Goal: Task Accomplishment & Management: Manage account settings

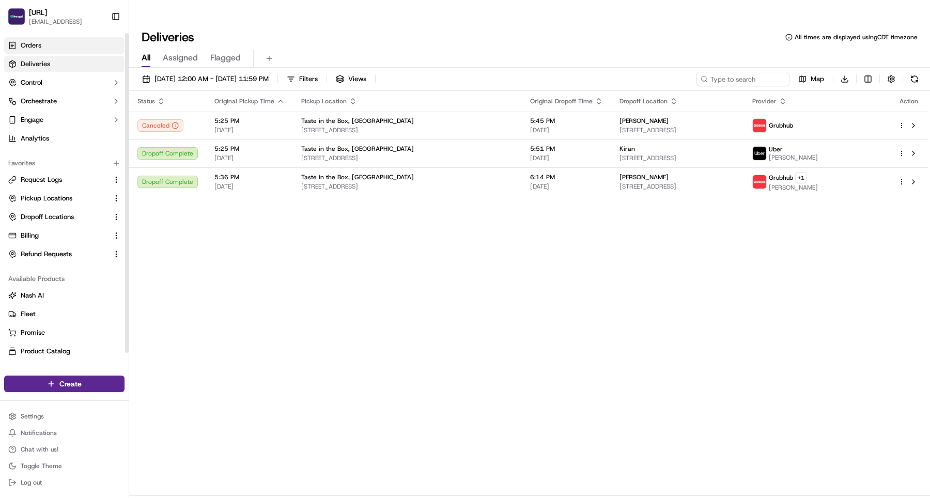
click at [50, 40] on link "Orders" at bounding box center [64, 45] width 120 height 17
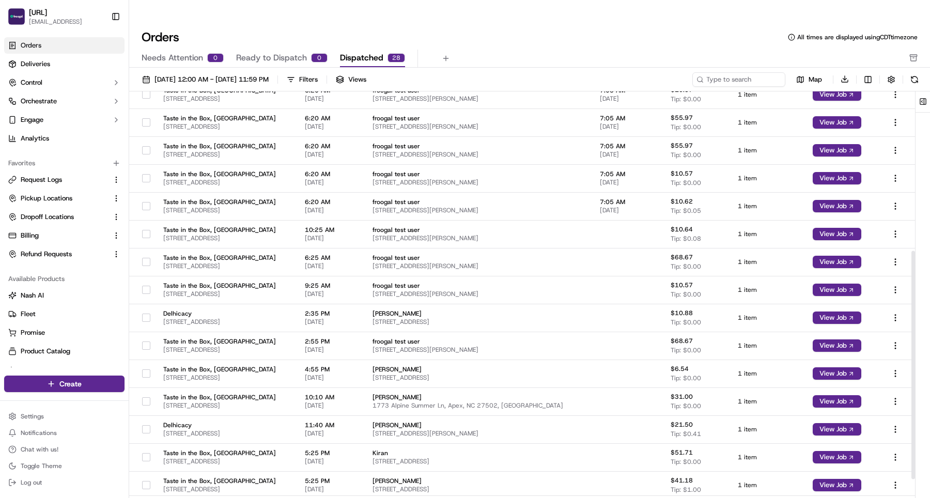
scroll to position [313, 0]
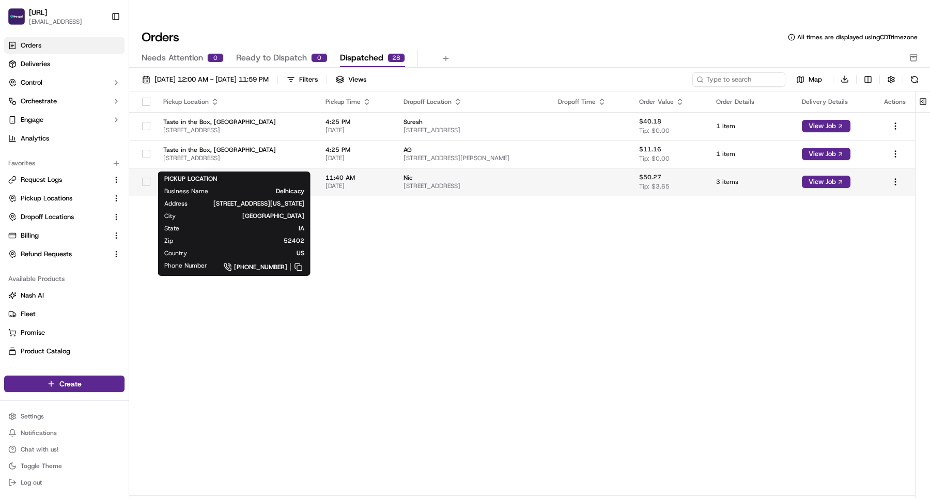
click at [309, 174] on span "Delhicacy" at bounding box center [236, 178] width 146 height 8
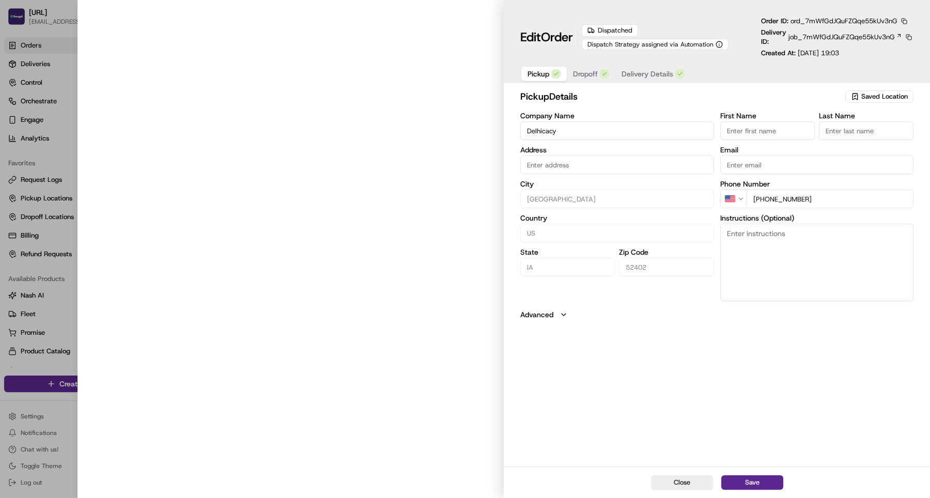
type input "921 Blairs Ferry Rd NE, STE 150, Cedar Rapids, Iowa, 52402"
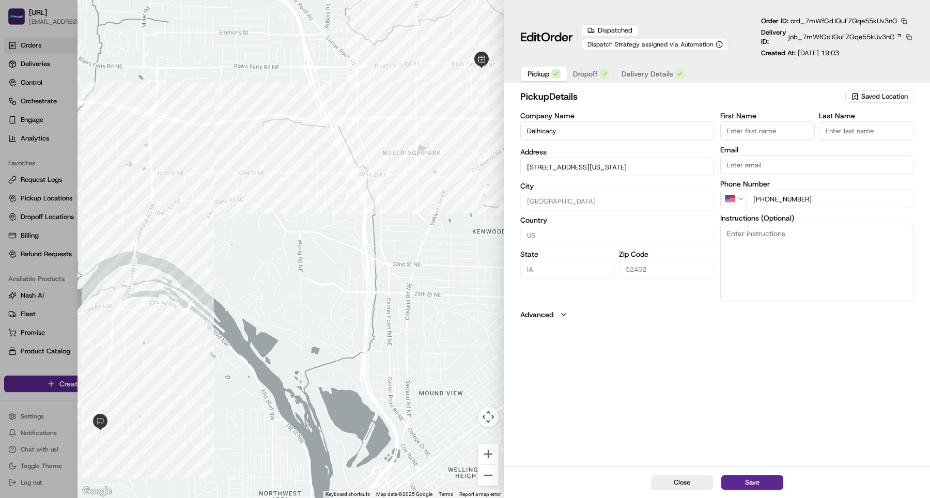
click at [667, 402] on div "pickup Details Saved Location Company Name Delhicacy Address 921 Blairs Ferry R…" at bounding box center [717, 276] width 426 height 379
type input "+1"
click at [53, 39] on div at bounding box center [465, 249] width 930 height 498
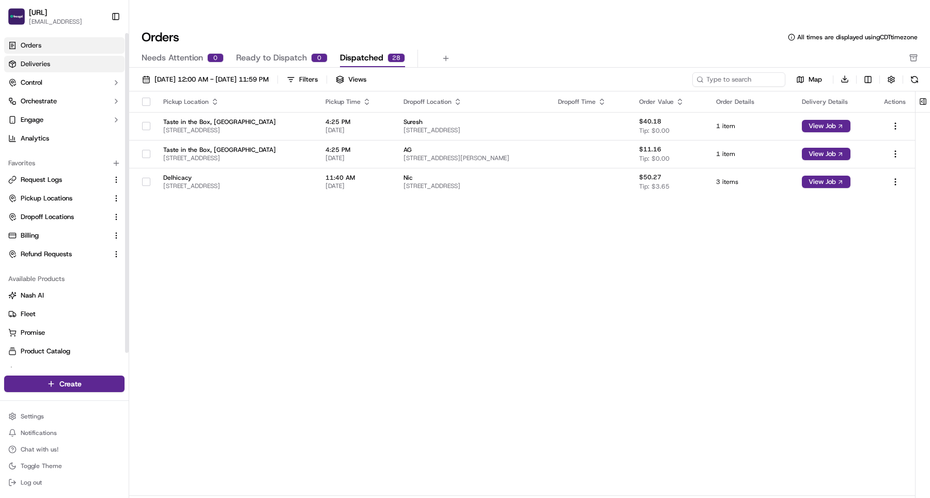
click at [54, 62] on link "Deliveries" at bounding box center [64, 64] width 120 height 17
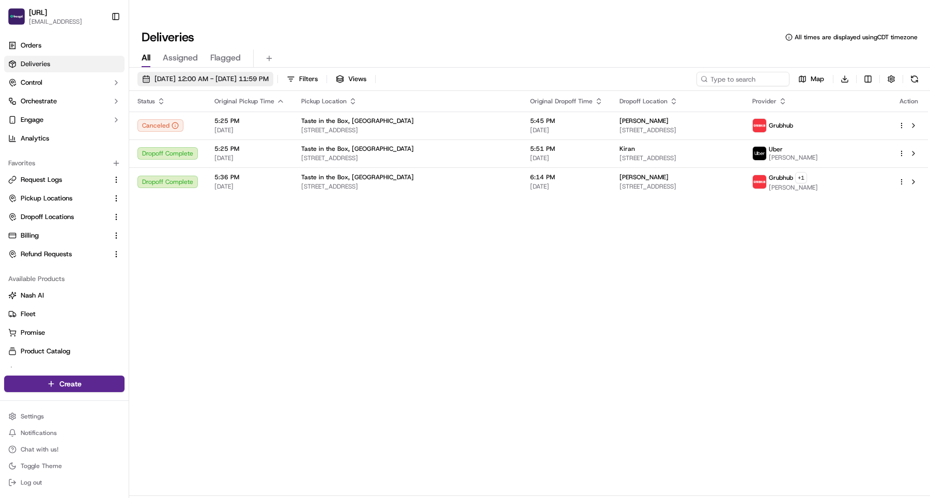
click at [217, 74] on span "[DATE] 12:00 AM - [DATE] 11:59 PM" at bounding box center [212, 78] width 114 height 9
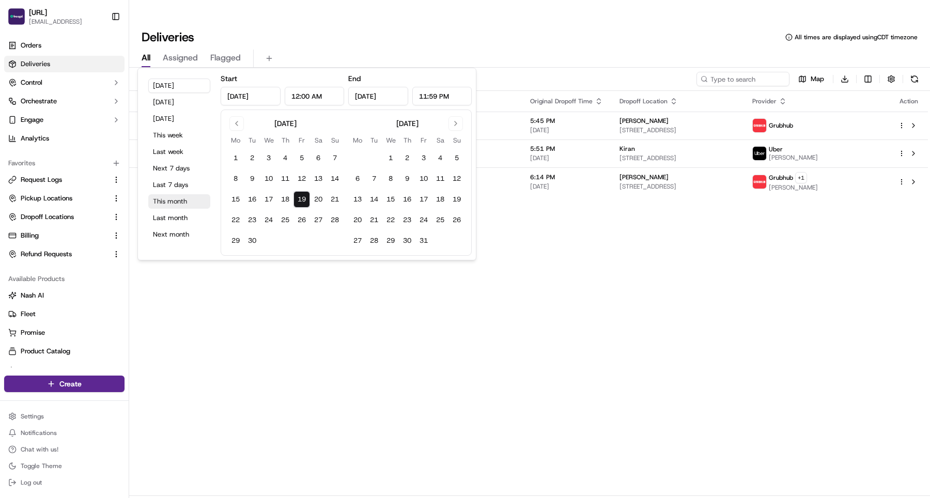
click at [185, 198] on button "This month" at bounding box center [179, 201] width 62 height 14
type input "Sep 1, 2025"
type input "Sep 30, 2025"
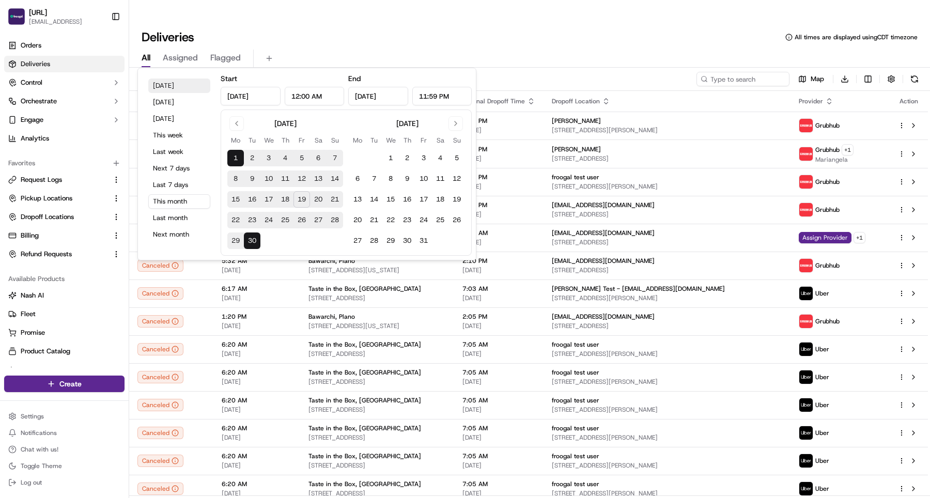
click at [177, 84] on button "Today" at bounding box center [179, 86] width 62 height 14
type input "Sep 19, 2025"
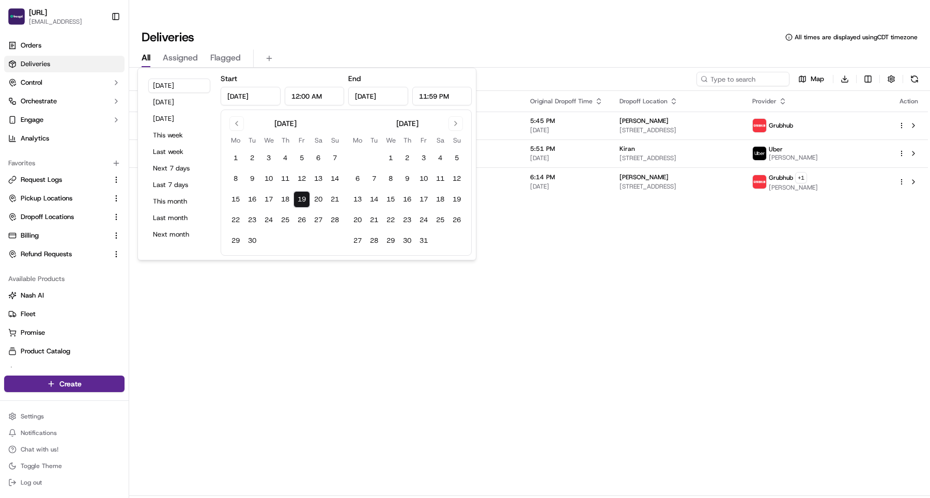
click at [561, 274] on div "Status Original Pickup Time Pickup Location Original Dropoff Time Dropoff Locat…" at bounding box center [528, 293] width 799 height 405
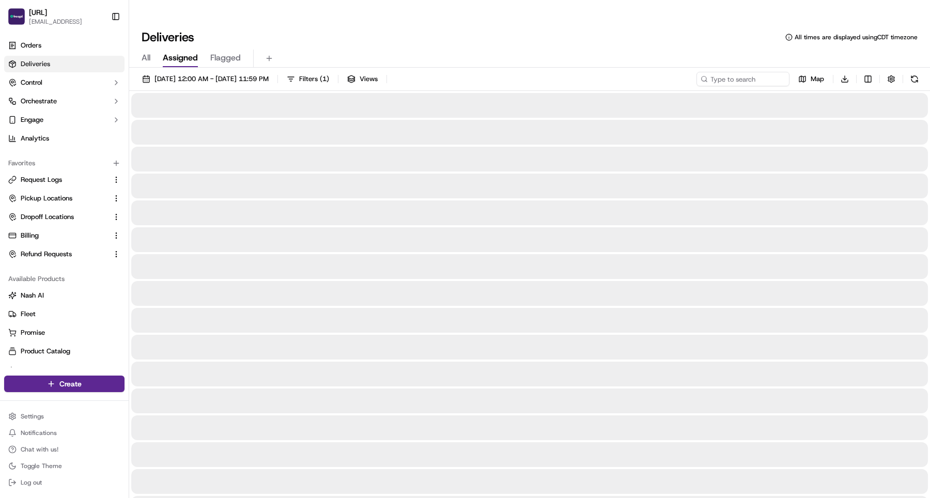
click at [178, 52] on span "Assigned" at bounding box center [180, 58] width 35 height 12
click at [149, 52] on span "All" at bounding box center [146, 58] width 9 height 12
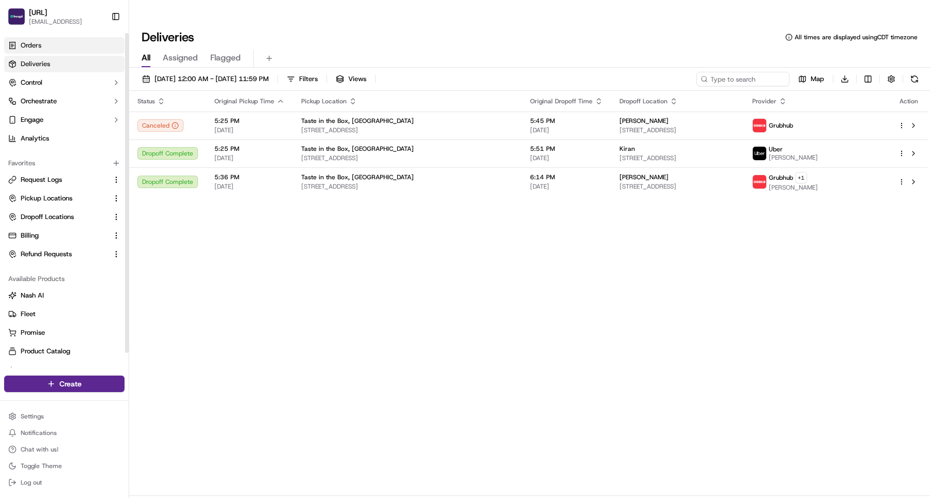
click at [57, 47] on link "Orders" at bounding box center [64, 45] width 120 height 17
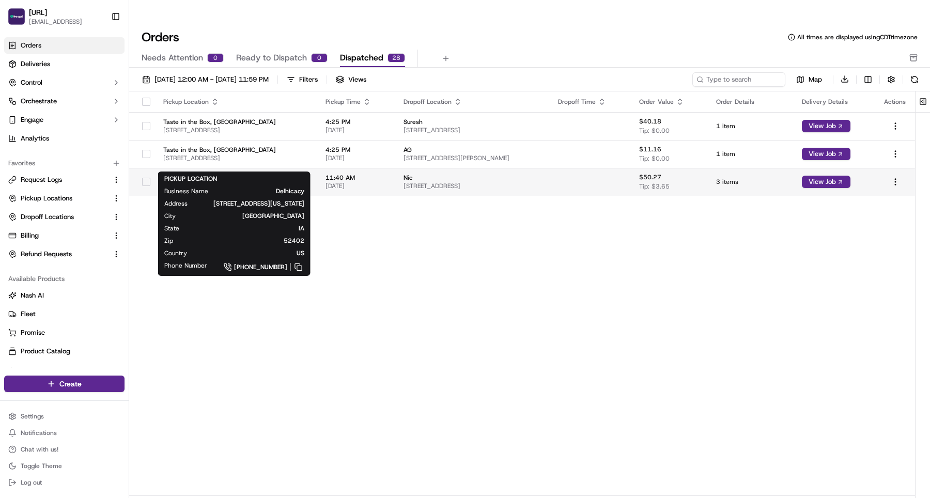
click at [221, 174] on span "Delhicacy" at bounding box center [236, 178] width 146 height 8
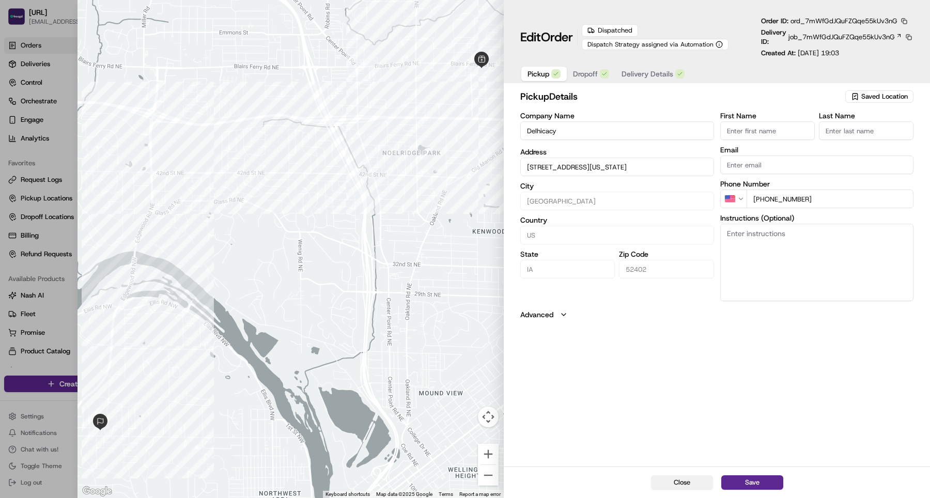
click at [685, 486] on button "Close" at bounding box center [682, 483] width 62 height 14
type input "+1"
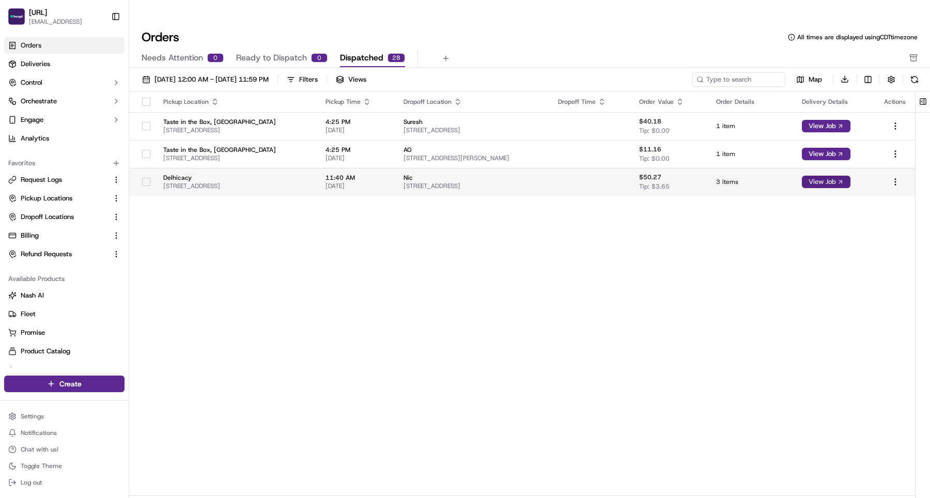
click at [838, 176] on button "View Job" at bounding box center [826, 182] width 49 height 12
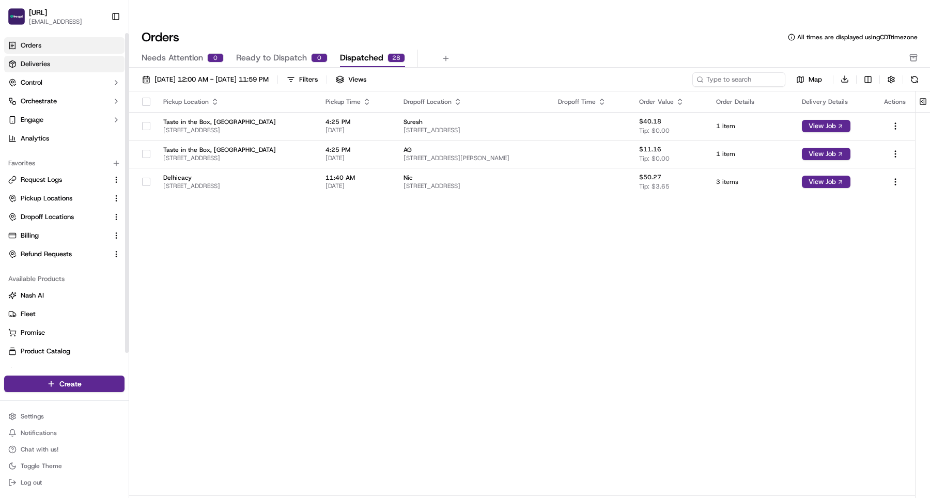
click at [71, 63] on link "Deliveries" at bounding box center [64, 64] width 120 height 17
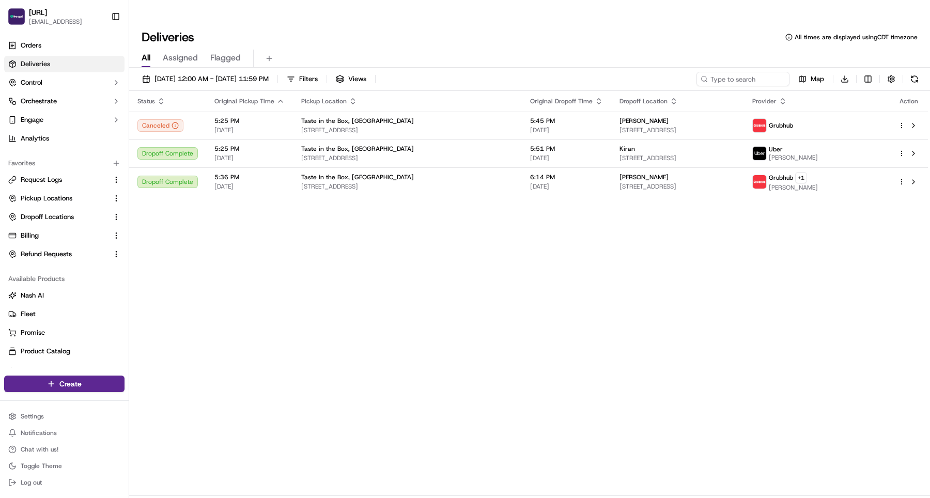
click at [245, 206] on div "Status Original Pickup Time Pickup Location Original Dropoff Time Dropoff Locat…" at bounding box center [528, 293] width 799 height 405
click at [242, 74] on span "[DATE] 12:00 AM - [DATE] 11:59 PM" at bounding box center [212, 78] width 114 height 9
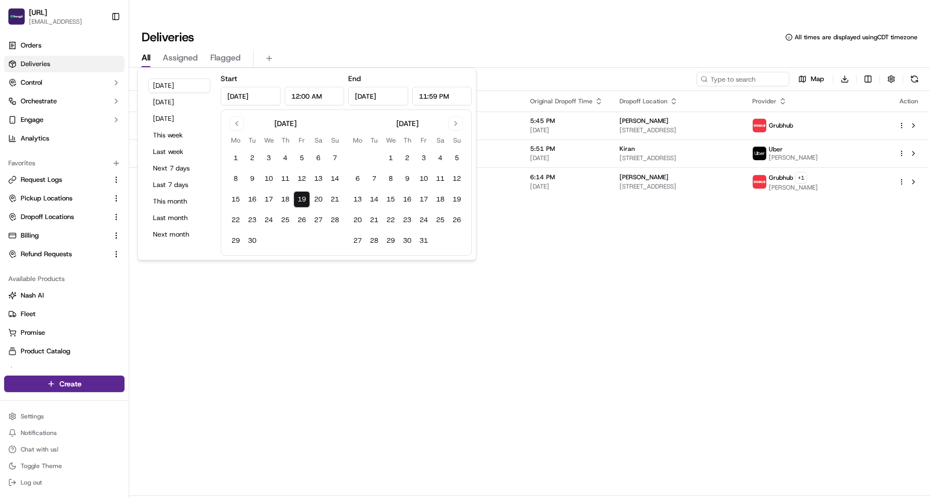
click at [304, 197] on button "19" at bounding box center [302, 199] width 17 height 17
click at [313, 197] on button "20" at bounding box center [318, 199] width 17 height 17
type input "Sep 20, 2025"
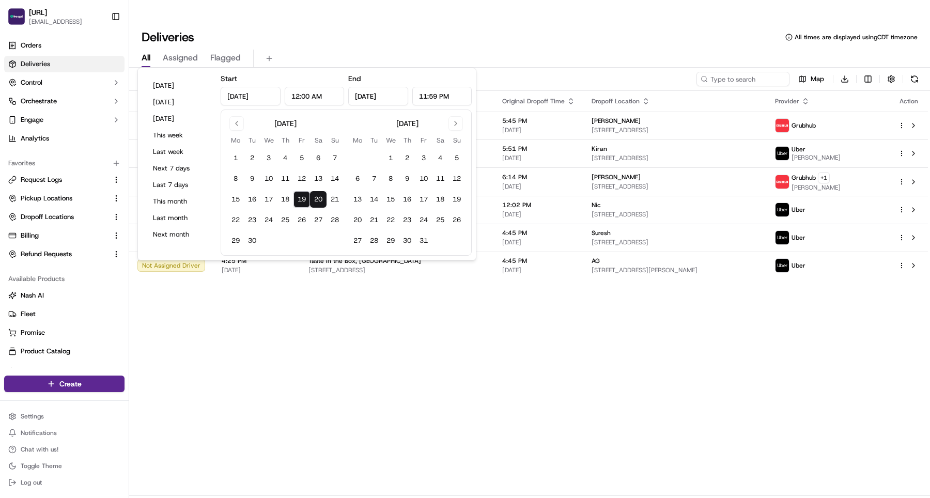
click at [323, 320] on div "Status Original Pickup Time Pickup Location Original Dropoff Time Dropoff Locat…" at bounding box center [528, 293] width 799 height 405
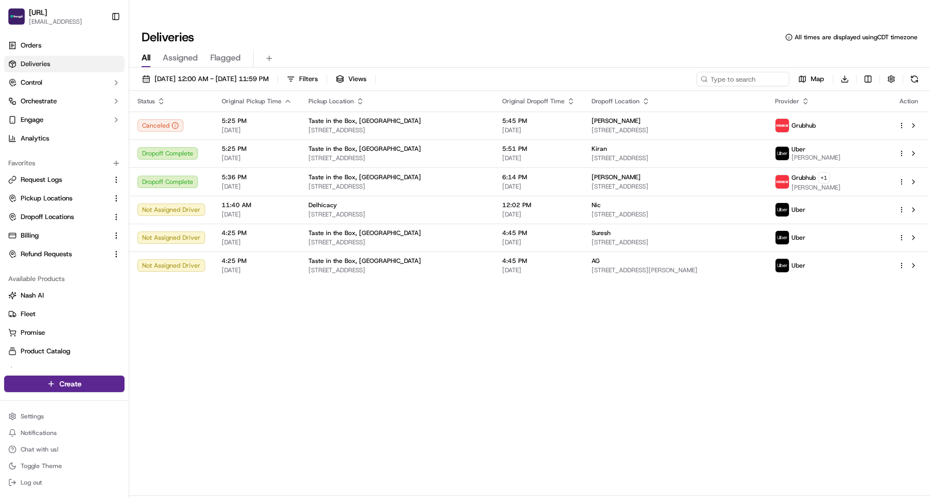
click at [220, 315] on div "Status Original Pickup Time Pickup Location Original Dropoff Time Dropoff Locat…" at bounding box center [528, 293] width 799 height 405
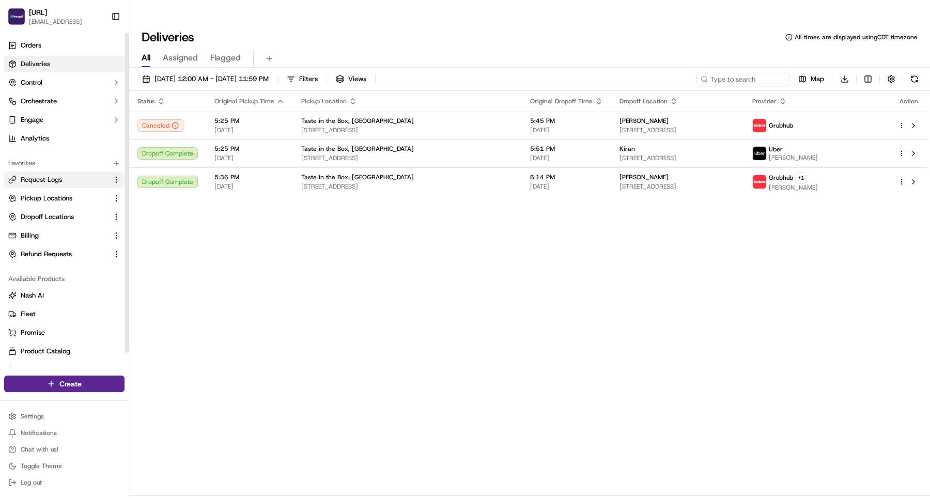
click at [48, 178] on span "Request Logs" at bounding box center [41, 179] width 41 height 9
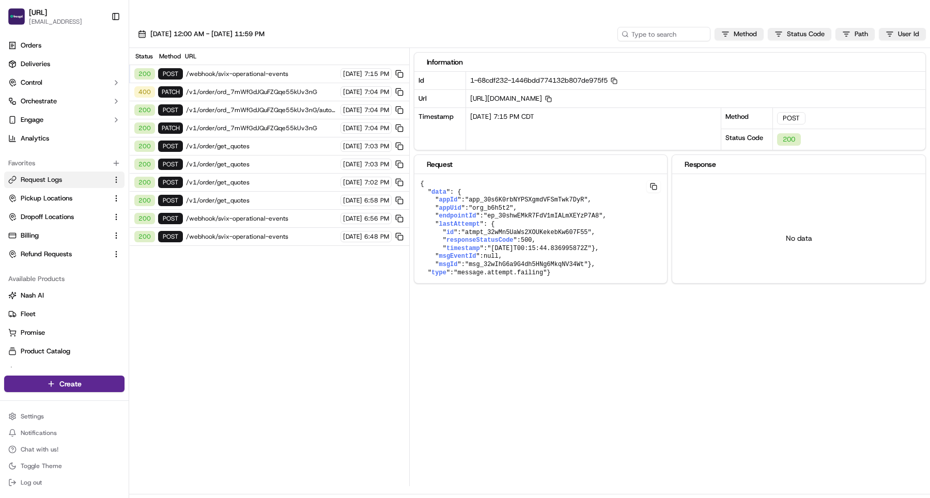
click at [263, 88] on span "/v1/order/ord_7mWfGdJQuFZQqe55kUv3nG" at bounding box center [261, 92] width 151 height 8
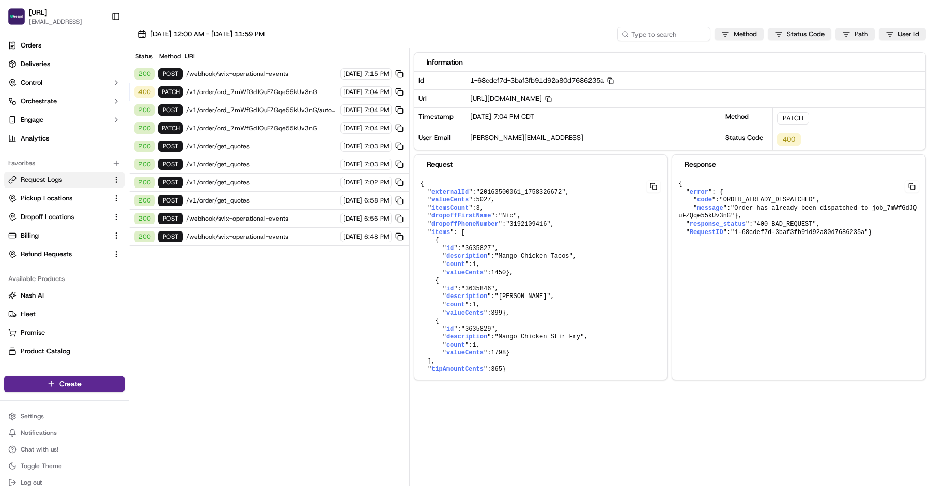
click at [273, 88] on span "/v1/order/ord_7mWfGdJQuFZQqe55kUv3nG" at bounding box center [261, 92] width 151 height 8
click at [273, 106] on span "/v1/order/ord_7mWfGdJQuFZQqe55kUv3nG/autodispatch" at bounding box center [261, 110] width 151 height 8
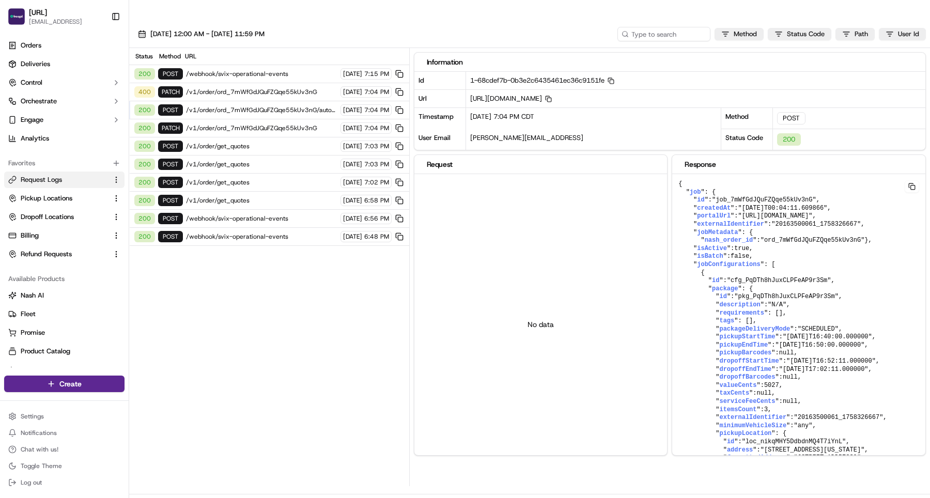
click at [272, 83] on div "400 PATCH /v1/order/ord_7mWfGdJQuFZQqe55kUv3nG 09/19/2025 7:04 PM" at bounding box center [269, 92] width 280 height 18
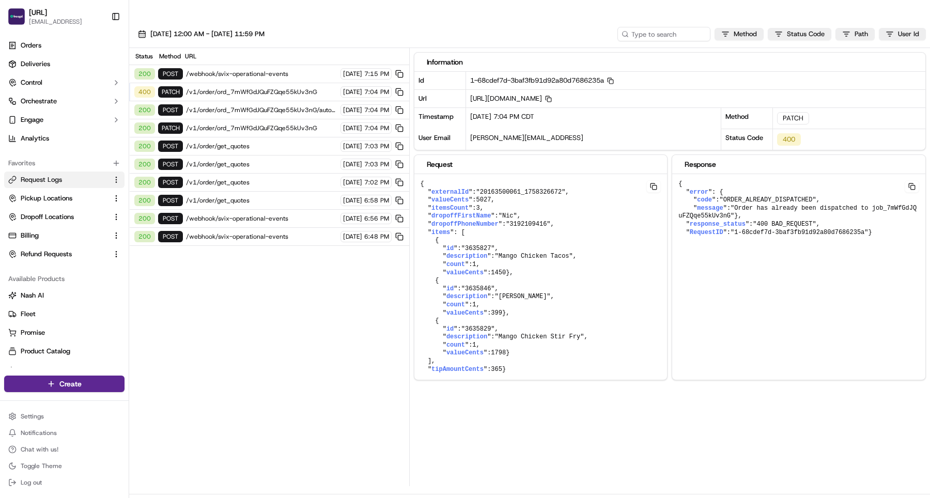
click at [271, 106] on span "/v1/order/ord_7mWfGdJQuFZQqe55kUv3nG/autodispatch" at bounding box center [261, 110] width 151 height 8
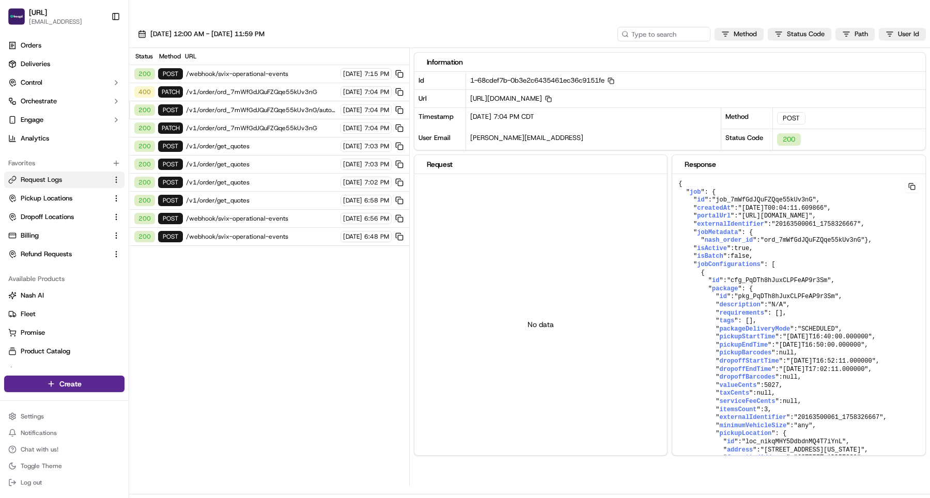
click at [271, 119] on div "200 PATCH /v1/order/ord_7mWfGdJQuFZQqe55kUv3nG 09/19/2025 7:04 PM" at bounding box center [269, 128] width 280 height 18
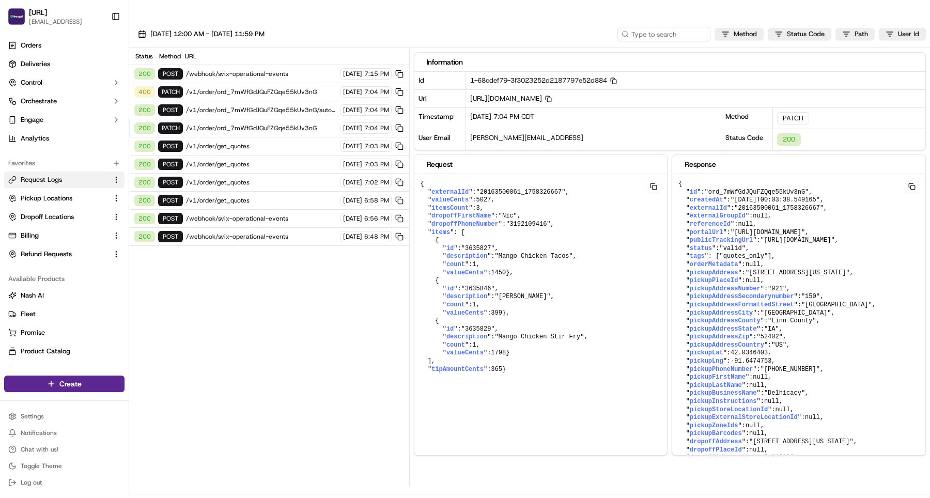
click at [267, 124] on span "/v1/order/ord_7mWfGdJQuFZQqe55kUv3nG" at bounding box center [261, 128] width 151 height 8
click at [266, 142] on span "/v1/order/get_quotes" at bounding box center [261, 146] width 151 height 8
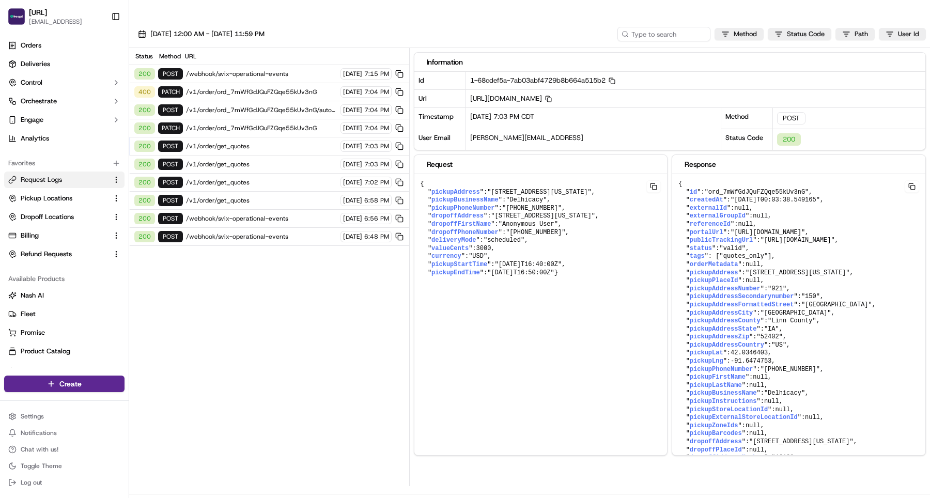
click at [264, 160] on span "/v1/order/get_quotes" at bounding box center [261, 164] width 151 height 8
click at [260, 178] on span "/v1/order/get_quotes" at bounding box center [261, 182] width 151 height 8
click at [209, 482] on html "Froogal.ai jeevan@froogal.ai Toggle Sidebar Orders Deliveries Control Orchestra…" at bounding box center [465, 249] width 930 height 498
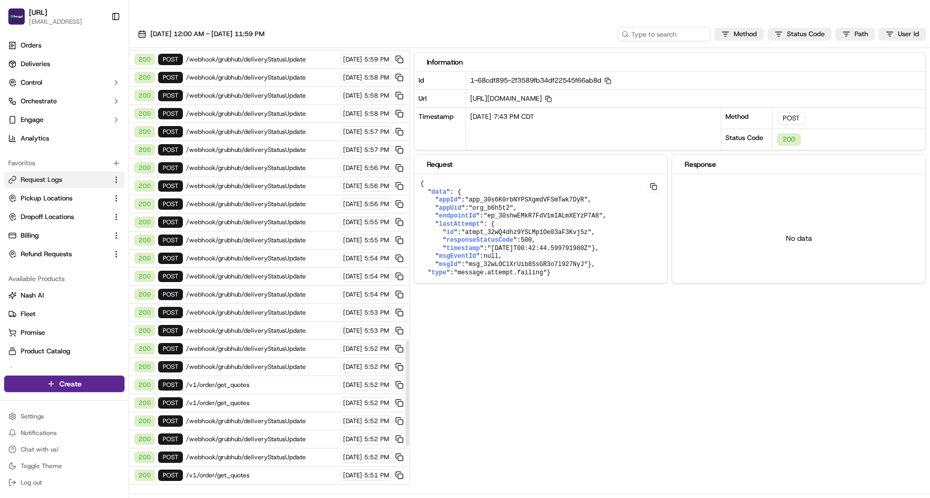
scroll to position [1235, 0]
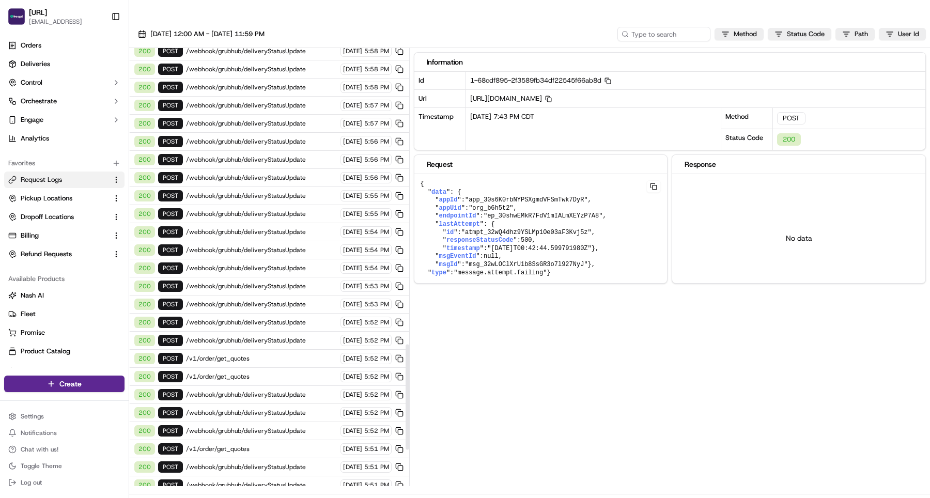
click at [288, 355] on span "/v1/order/get_quotes" at bounding box center [261, 359] width 151 height 8
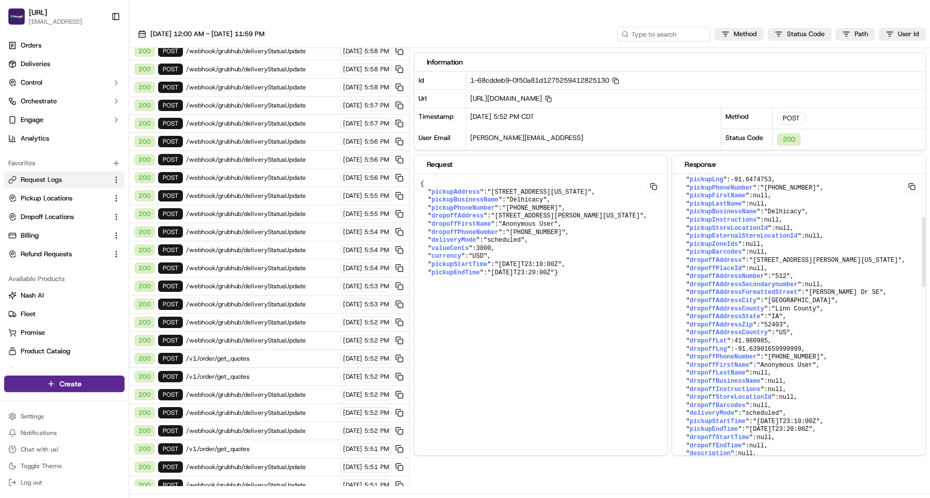
scroll to position [180, 0]
click at [266, 373] on span "/v1/order/get_quotes" at bounding box center [261, 377] width 151 height 8
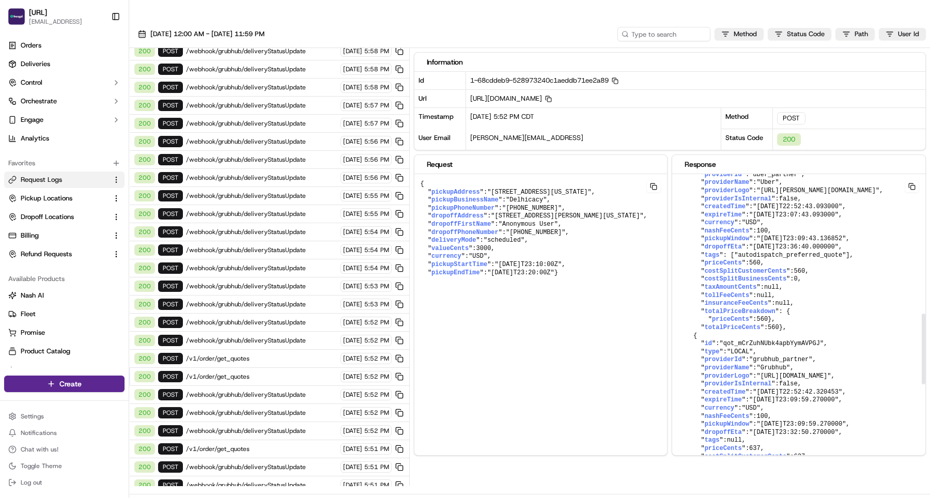
scroll to position [677, 0]
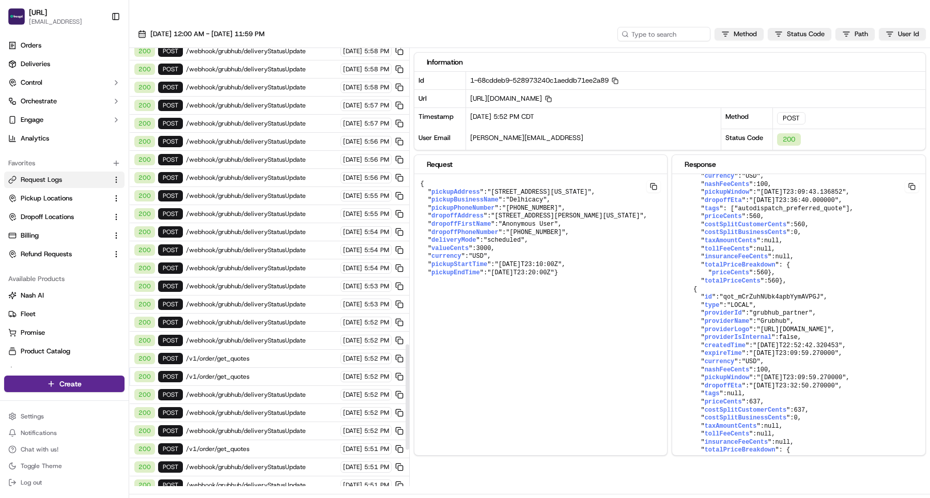
click at [243, 440] on div "200 POST /v1/order/get_quotes 09/19/2025 5:51 PM" at bounding box center [269, 449] width 280 height 18
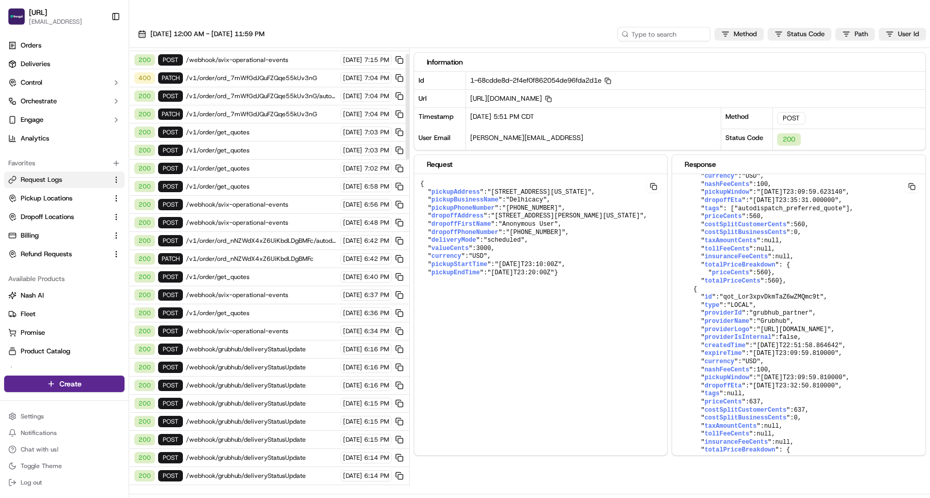
scroll to position [0, 0]
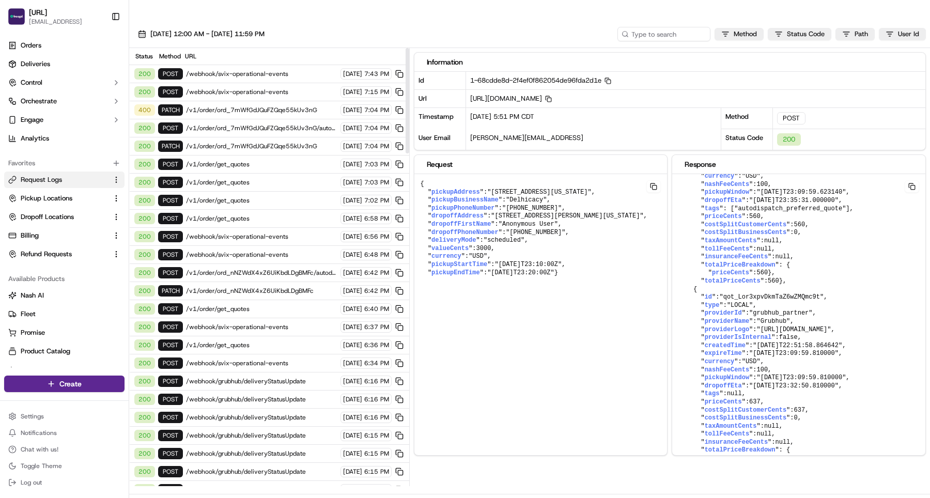
click at [283, 106] on span "/v1/order/ord_7mWfGdJQuFZQqe55kUv3nG" at bounding box center [261, 110] width 151 height 8
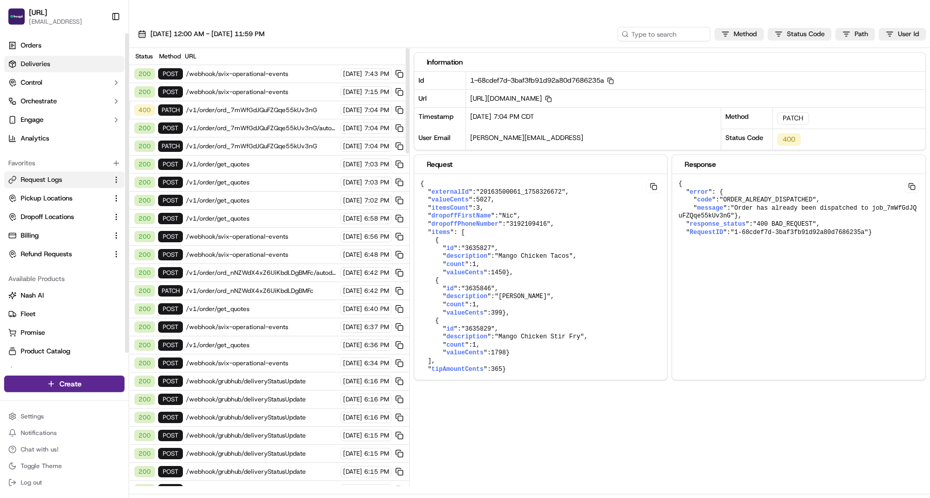
click at [42, 67] on span "Deliveries" at bounding box center [35, 63] width 29 height 9
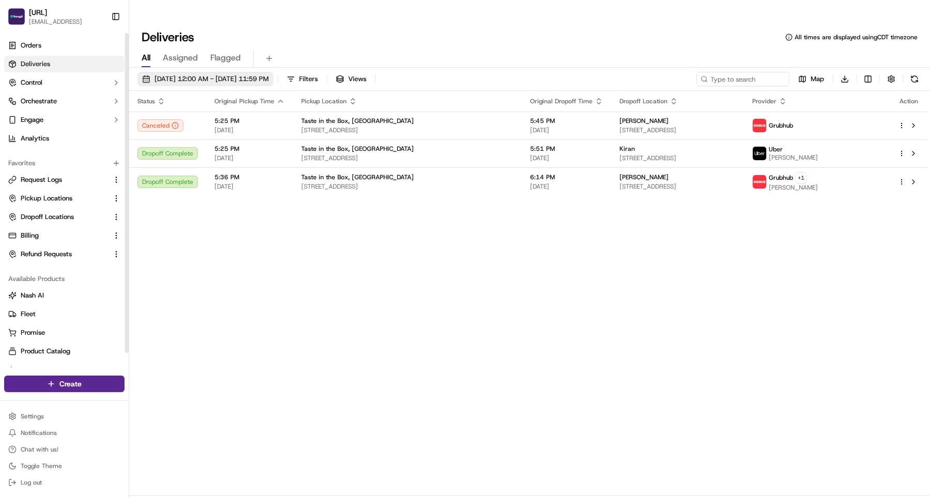
click at [200, 74] on span "[DATE] 12:00 AM - [DATE] 11:59 PM" at bounding box center [212, 78] width 114 height 9
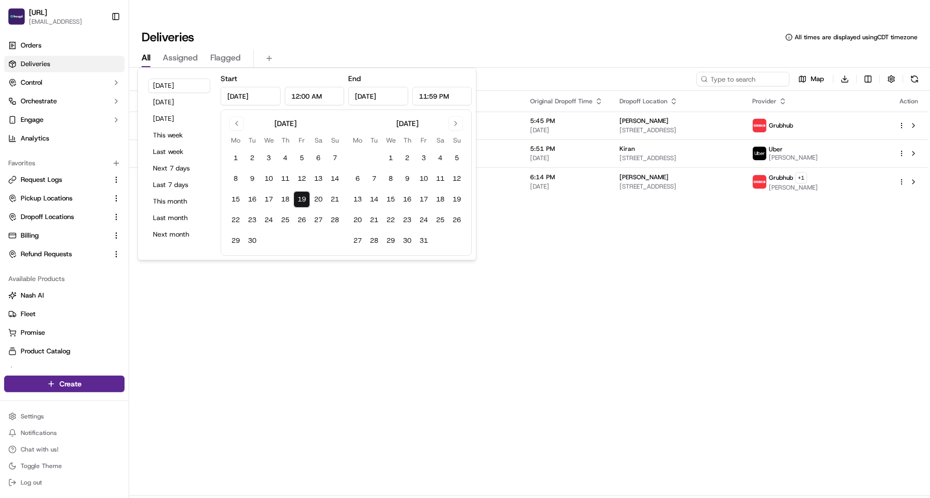
click at [304, 201] on button "19" at bounding box center [302, 199] width 17 height 17
click at [319, 200] on button "20" at bounding box center [318, 199] width 17 height 17
type input "Sep 20, 2025"
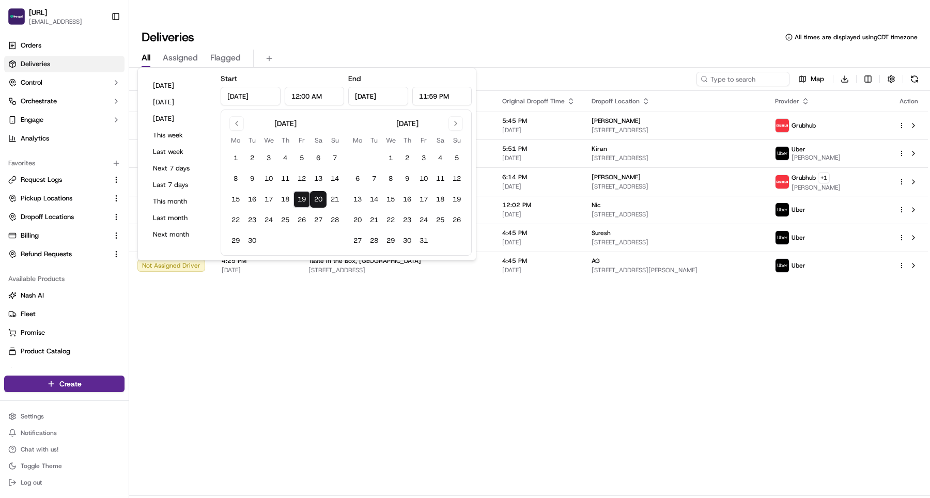
click at [343, 316] on div "Status Original Pickup Time Pickup Location Original Dropoff Time Dropoff Locat…" at bounding box center [528, 293] width 799 height 405
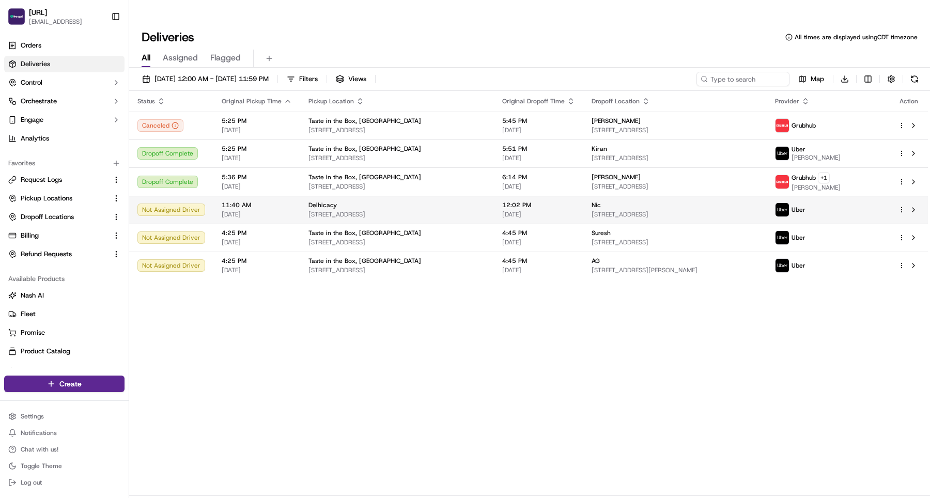
click at [324, 210] on span "921 Blairs Ferry Rd NE #150, Cedar Rapids, IA 52402, USA" at bounding box center [397, 214] width 177 height 8
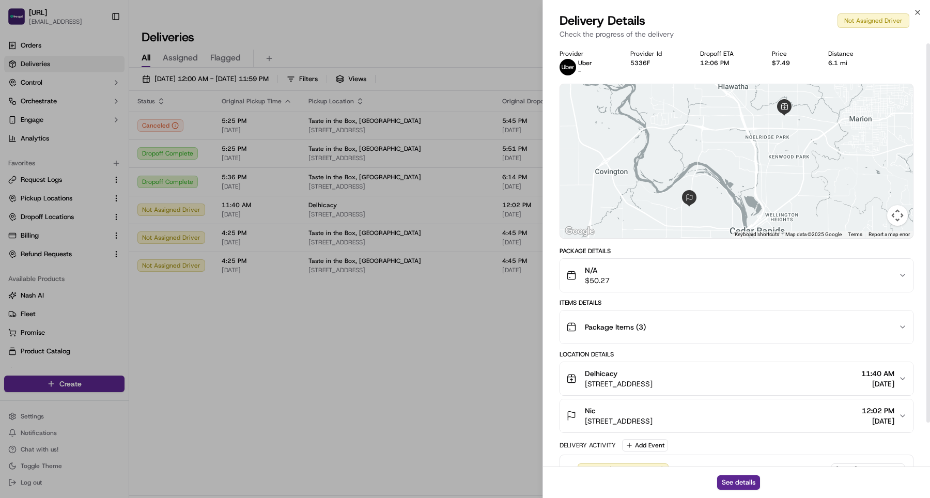
click at [623, 283] on div "N/A $50.27" at bounding box center [733, 275] width 332 height 21
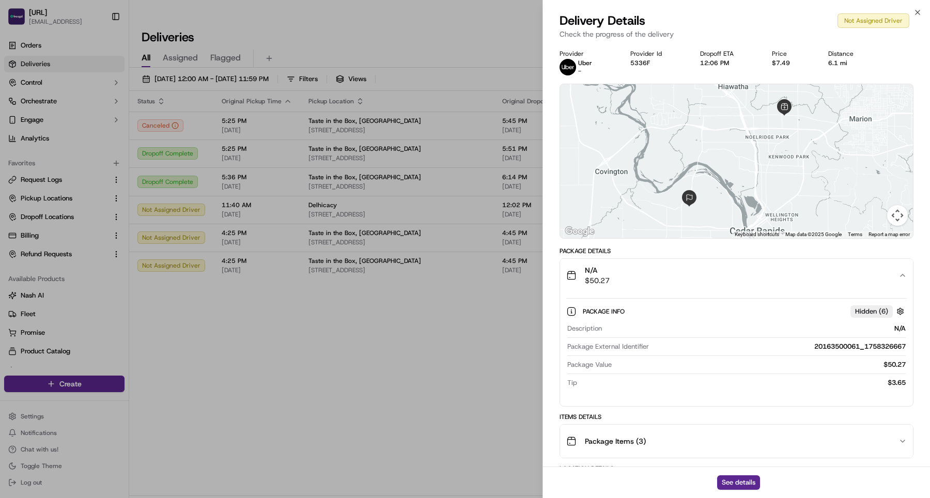
click at [623, 283] on div "N/A $50.27" at bounding box center [733, 275] width 332 height 21
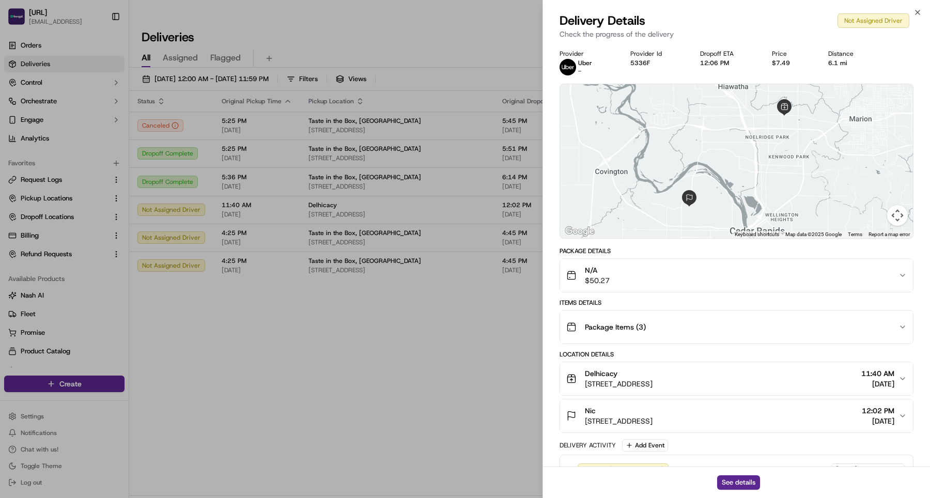
scroll to position [49, 0]
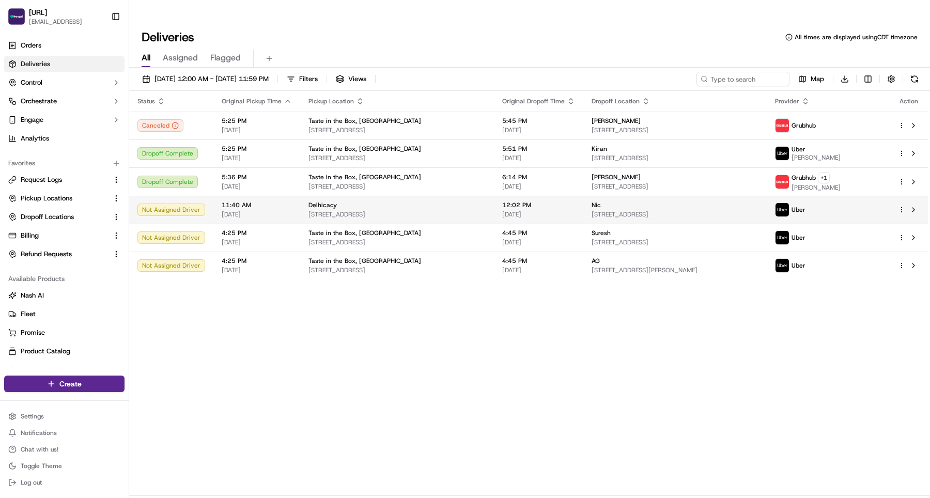
click at [294, 196] on td "11:40 AM 09/20/2025" at bounding box center [256, 210] width 87 height 28
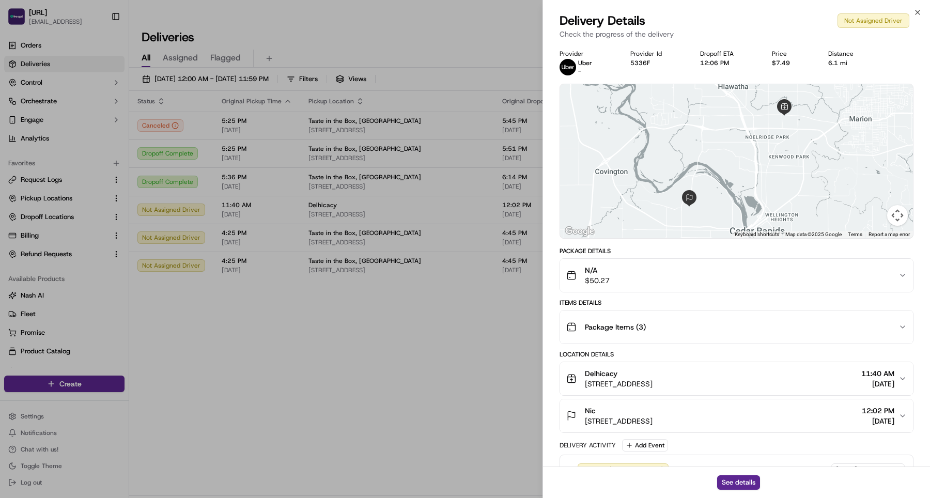
click at [611, 325] on span "Package Items ( 3 )" at bounding box center [615, 327] width 61 height 10
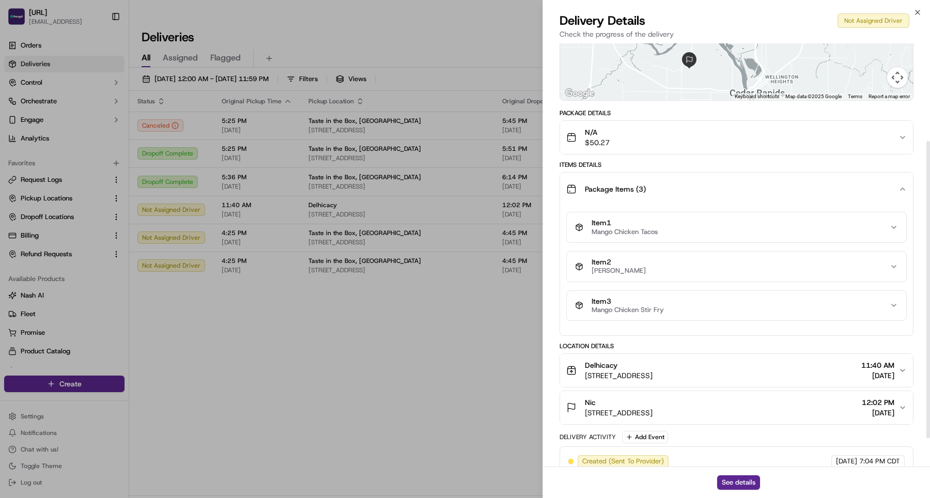
scroll to position [139, 0]
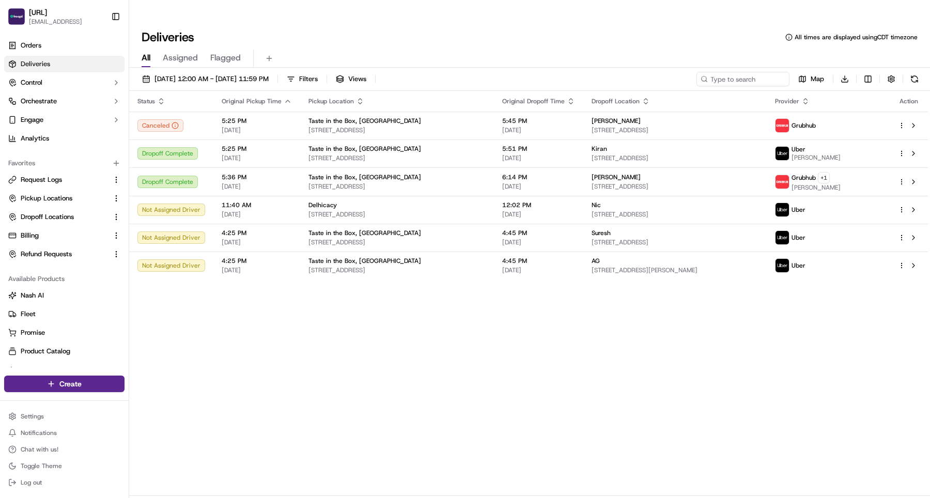
click at [325, 307] on div "Status Original Pickup Time Pickup Location Original Dropoff Time Dropoff Locat…" at bounding box center [528, 293] width 799 height 405
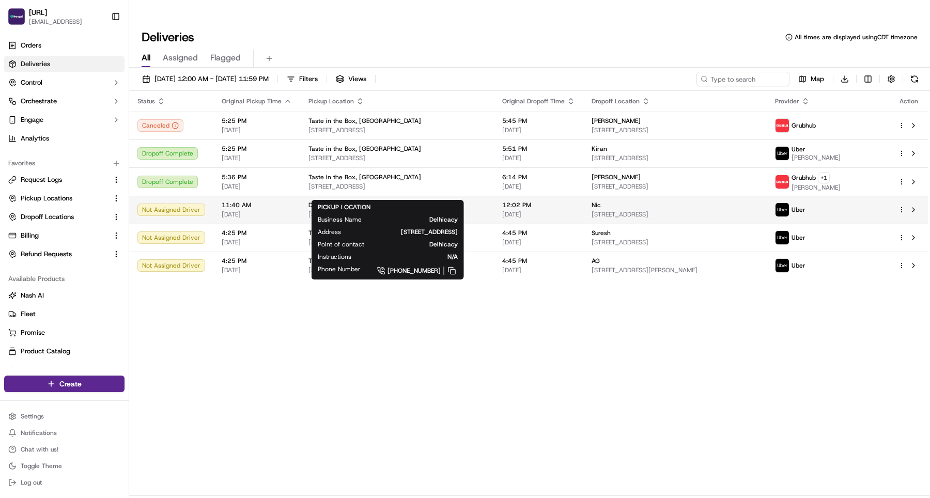
click at [344, 201] on div "Delhicacy" at bounding box center [397, 205] width 177 height 8
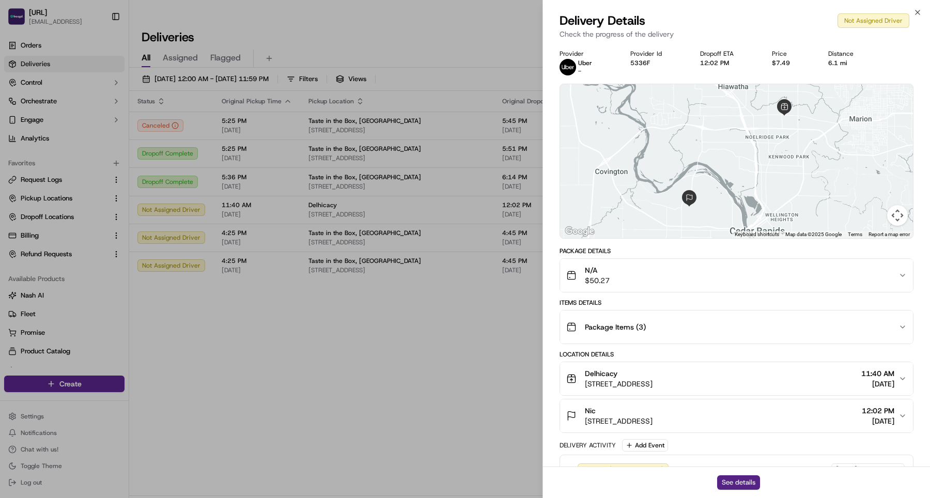
click at [744, 480] on button "See details" at bounding box center [738, 483] width 43 height 14
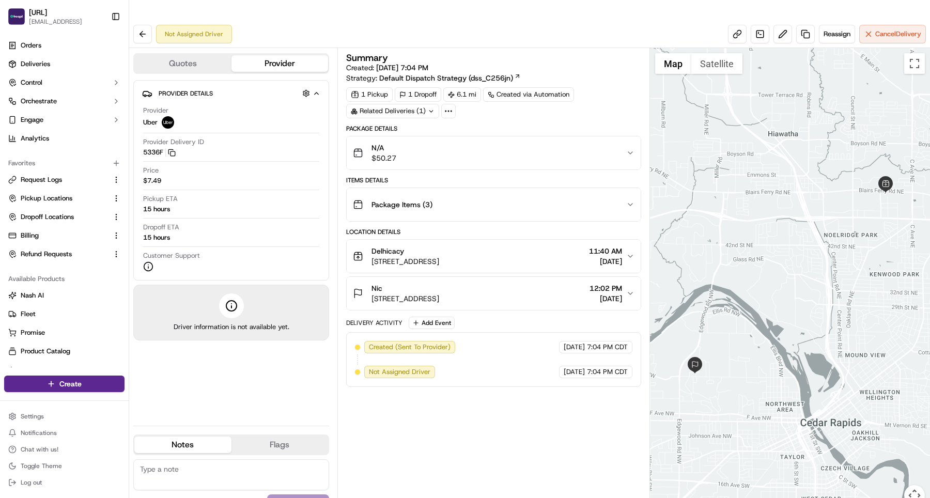
click at [886, 24] on div "Not Assigned Driver Reassign Cancel Delivery" at bounding box center [529, 34] width 801 height 27
click at [876, 29] on span "Cancel Delivery" at bounding box center [899, 33] width 46 height 9
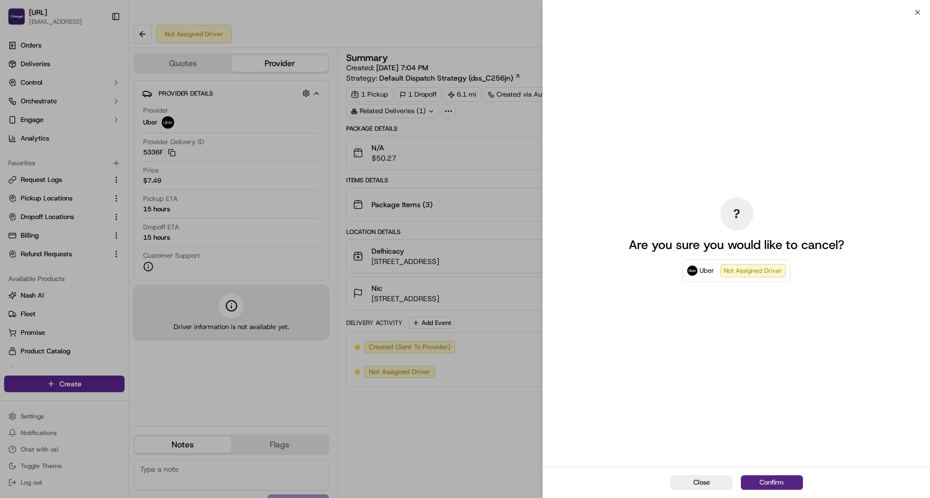
click at [761, 481] on button "Confirm" at bounding box center [772, 483] width 62 height 14
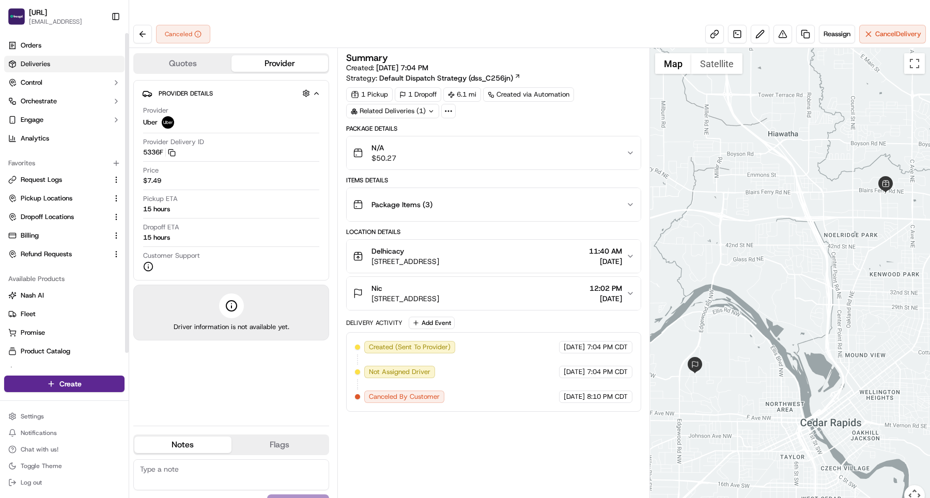
click at [36, 64] on span "Deliveries" at bounding box center [35, 63] width 29 height 9
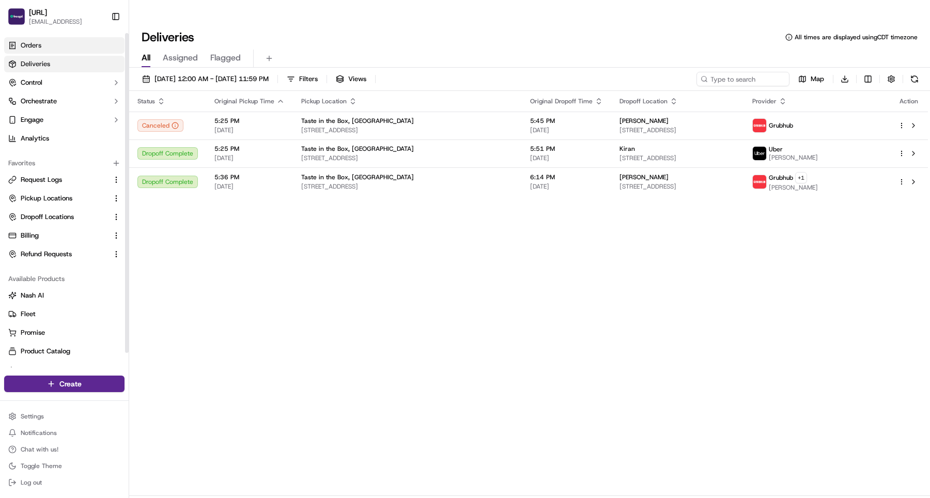
click at [37, 50] on span "Orders" at bounding box center [31, 45] width 21 height 9
